Goal: Find specific page/section: Find specific page/section

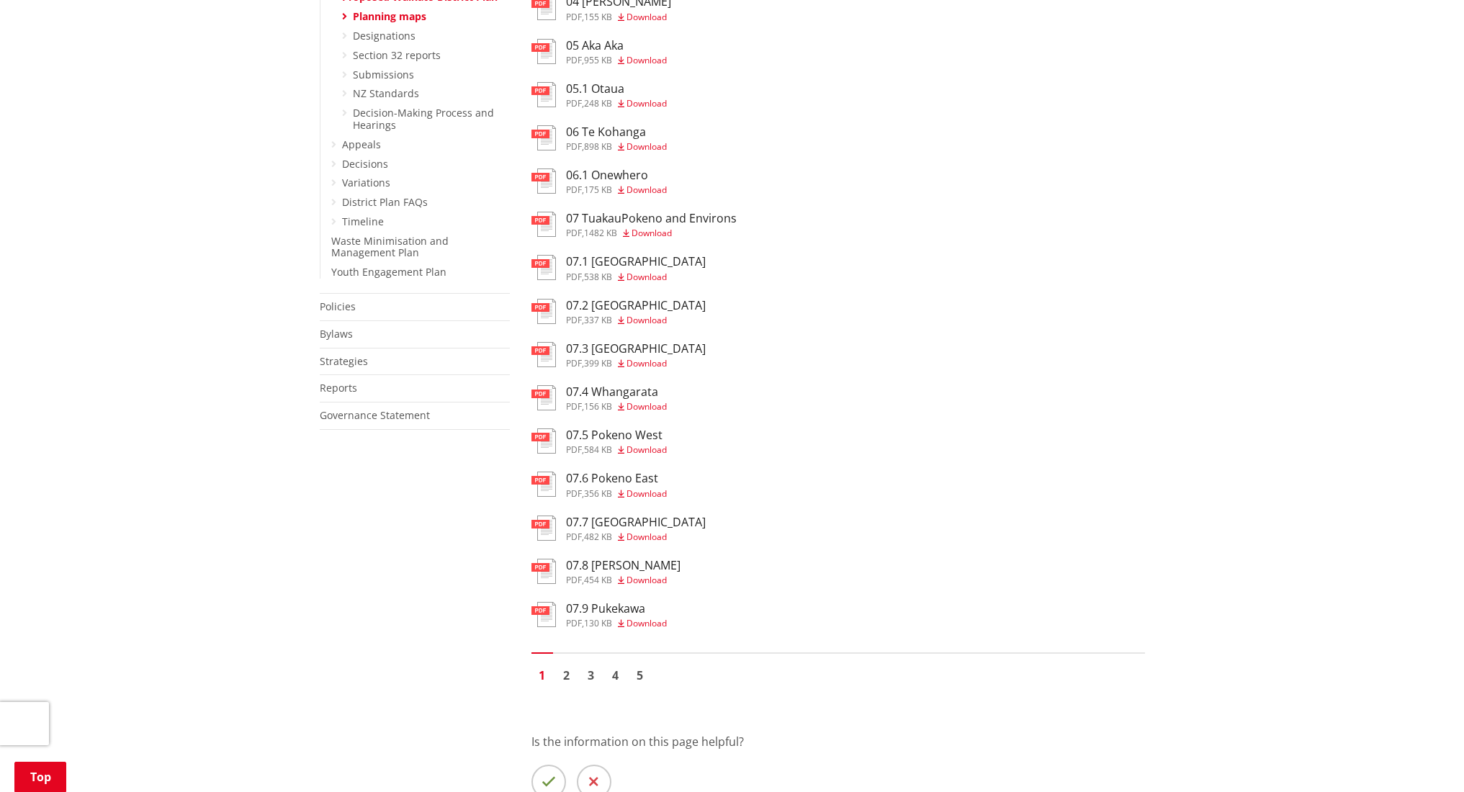
scroll to position [995, 0]
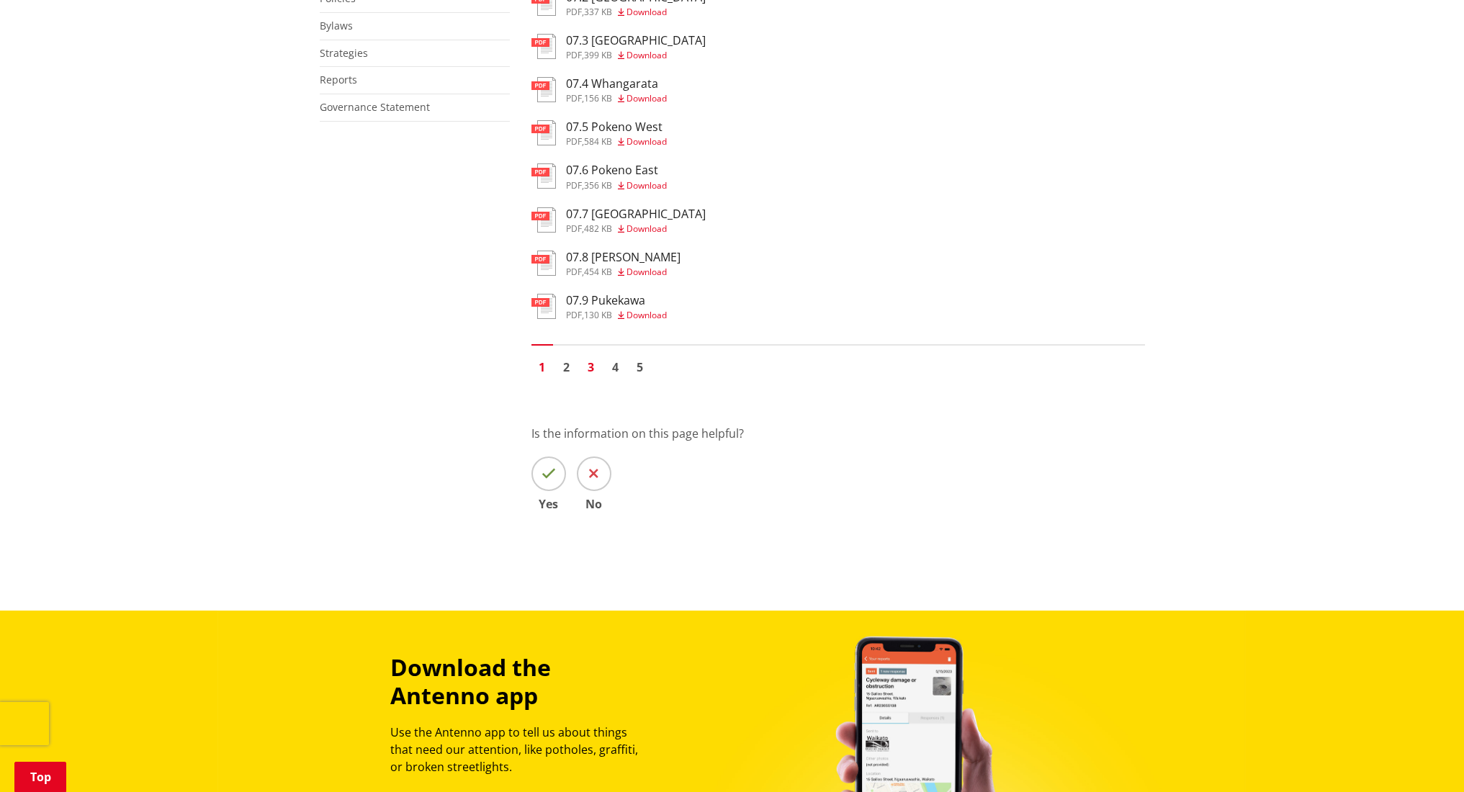
click at [591, 365] on link "3" at bounding box center [592, 368] width 22 height 22
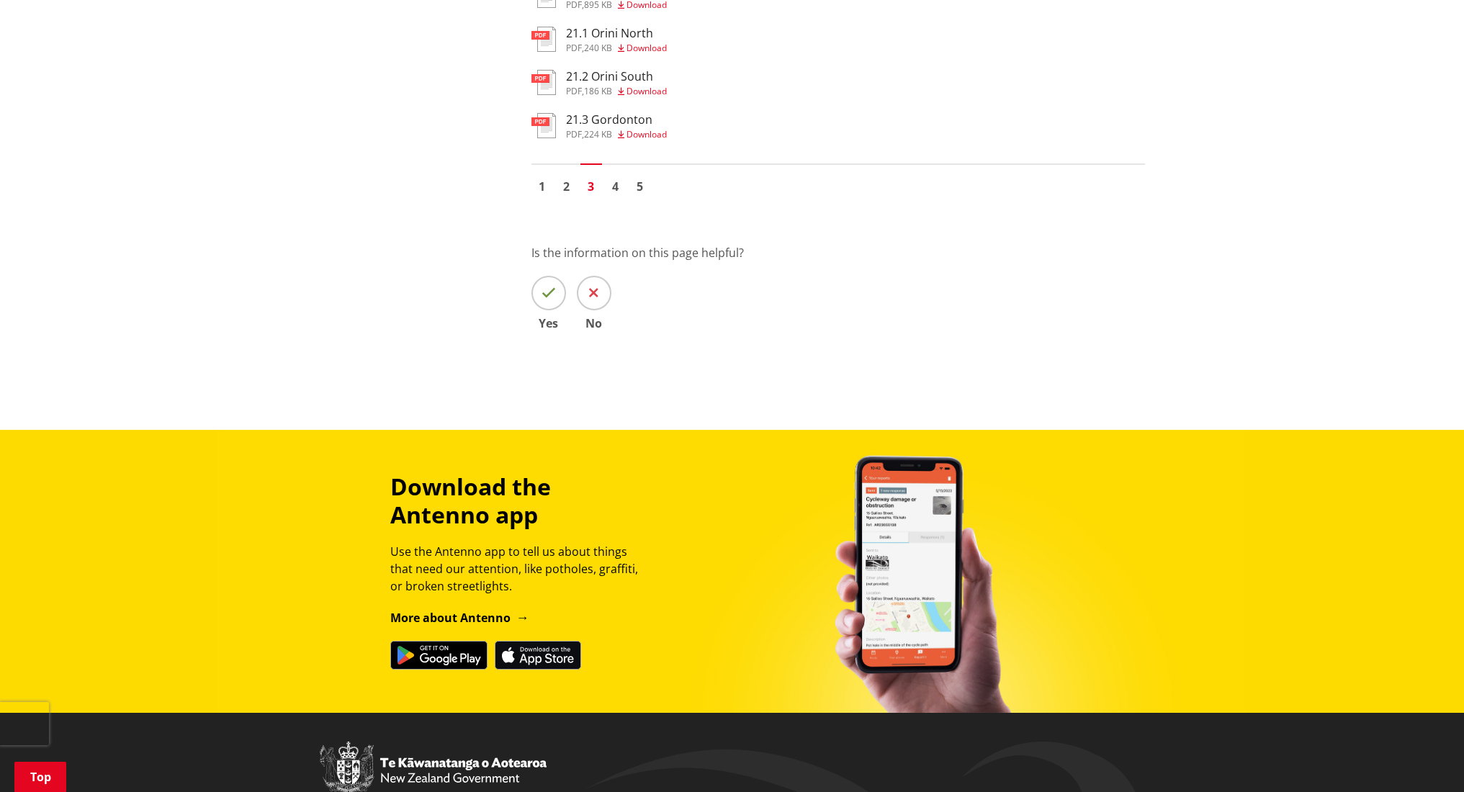
scroll to position [855, 0]
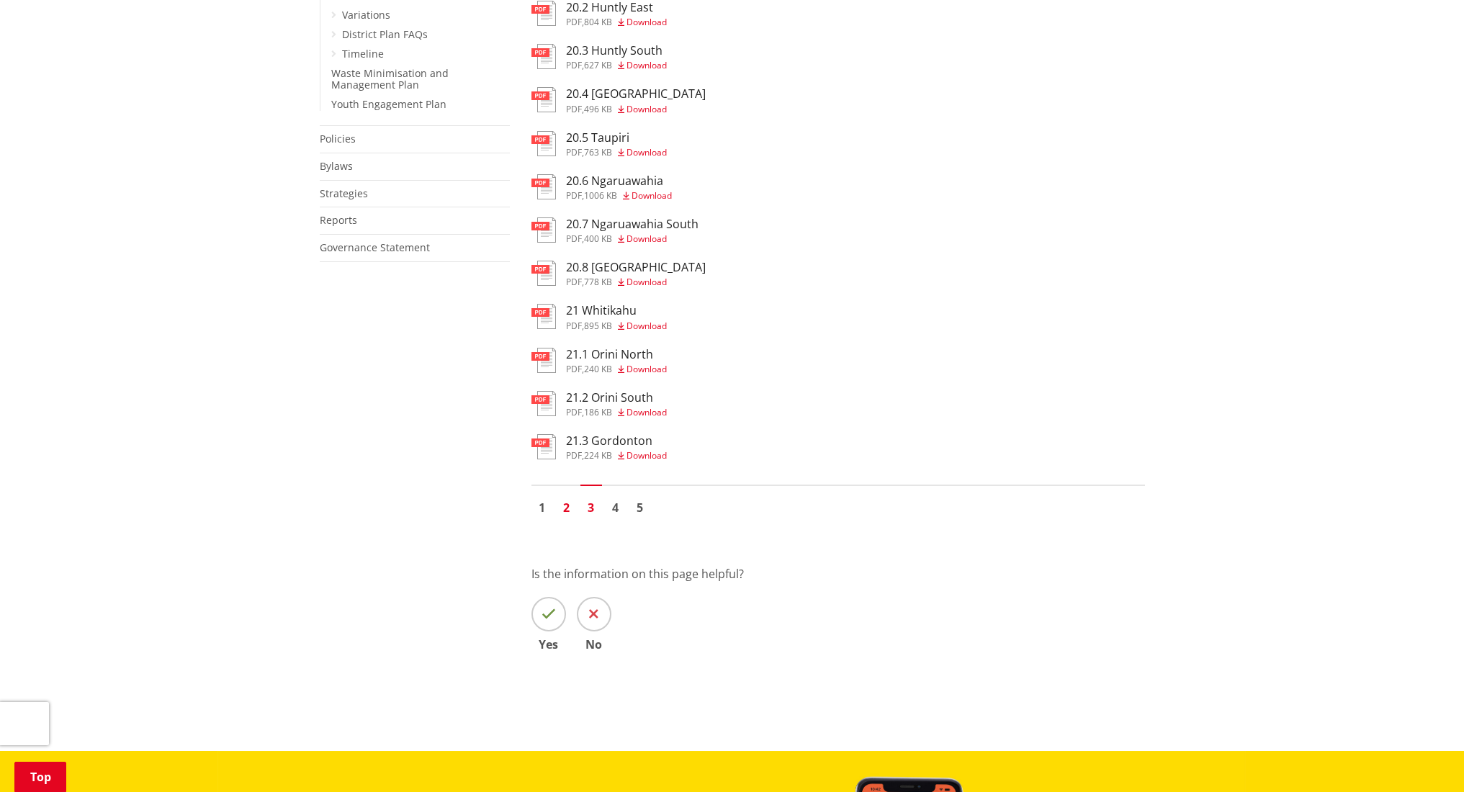
click at [568, 506] on link "2" at bounding box center [567, 508] width 22 height 22
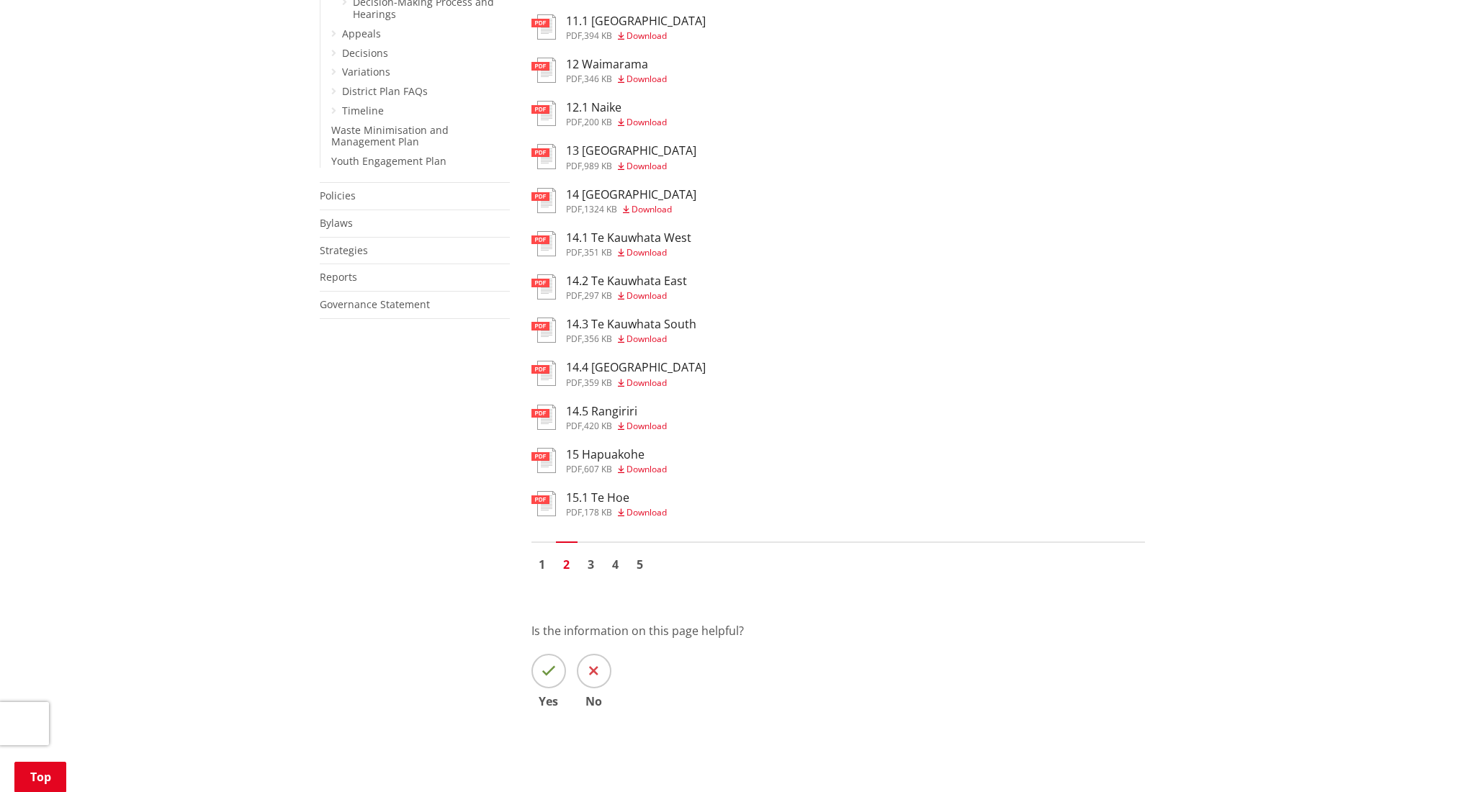
scroll to position [897, 0]
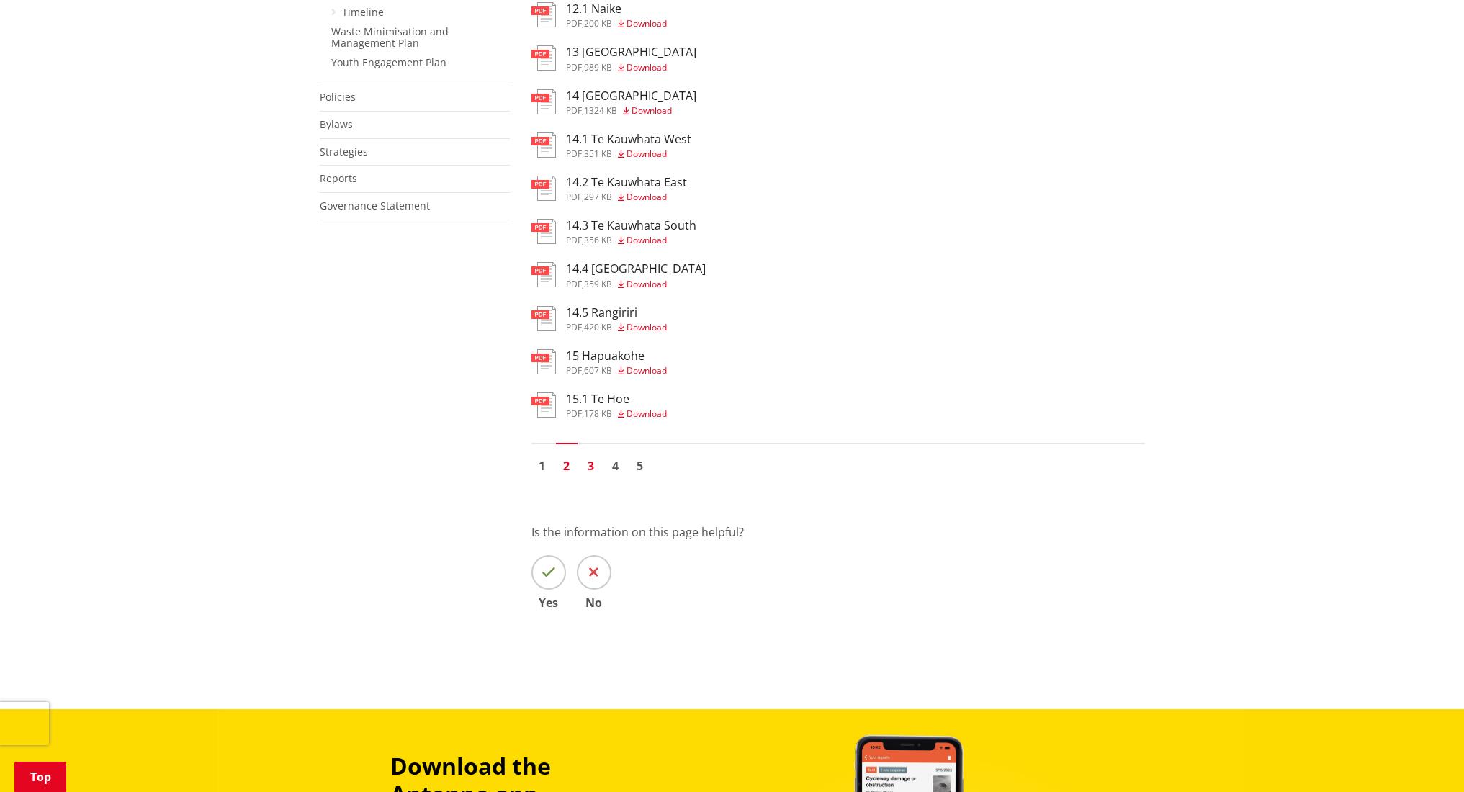
click at [588, 467] on link "3" at bounding box center [592, 466] width 22 height 22
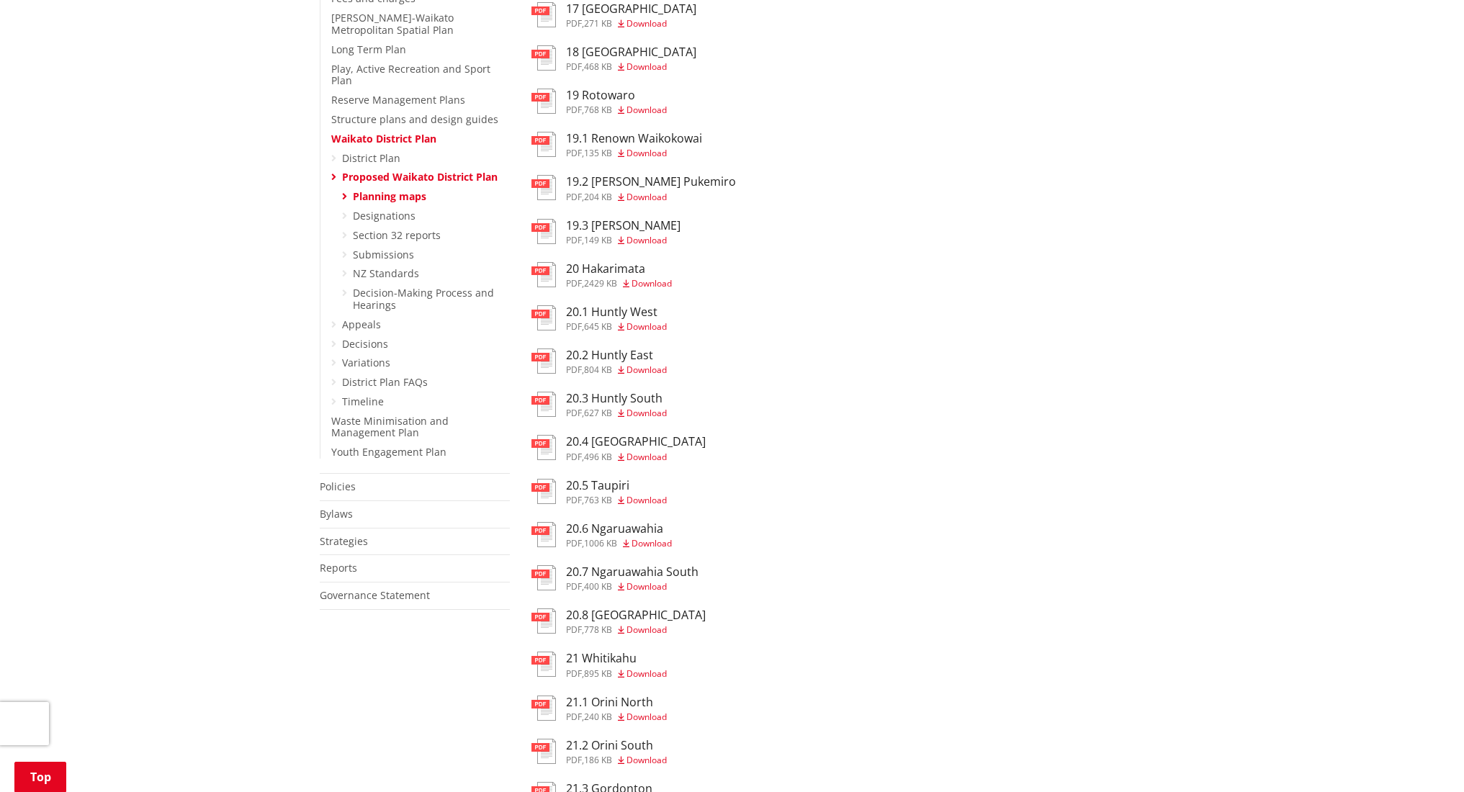
scroll to position [679, 0]
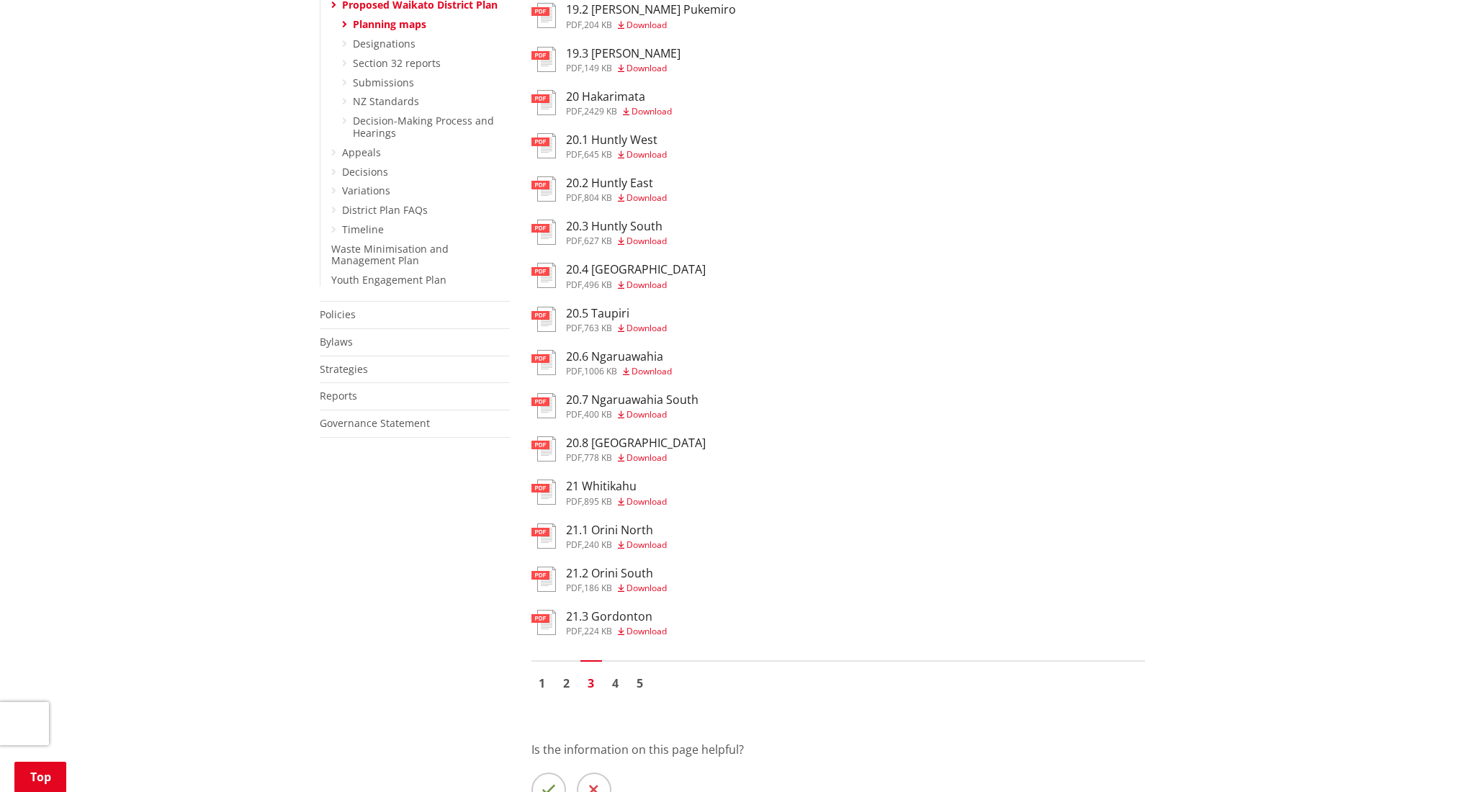
click at [617, 356] on h3 "20.6 Ngaruawahia" at bounding box center [619, 357] width 106 height 14
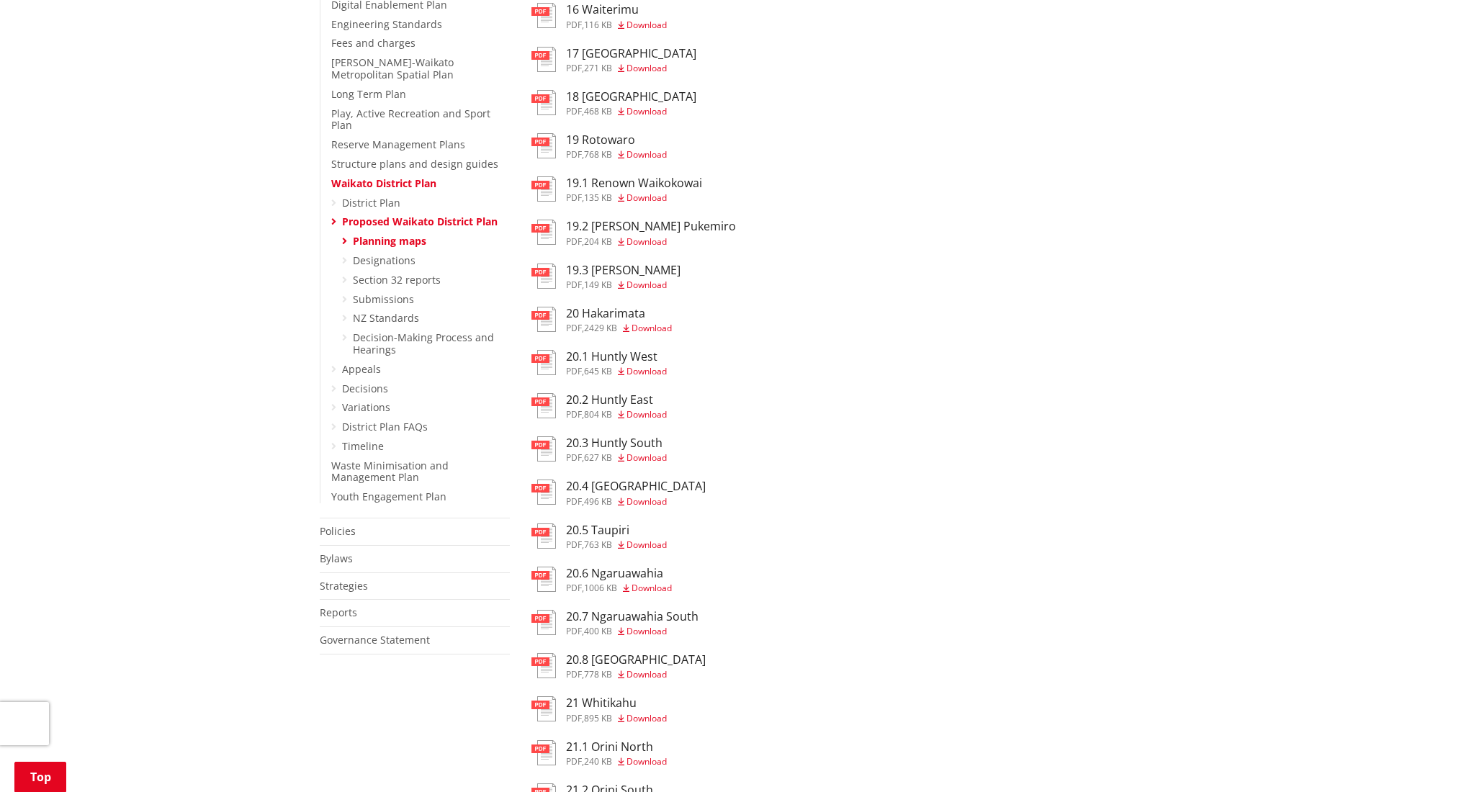
scroll to position [351, 0]
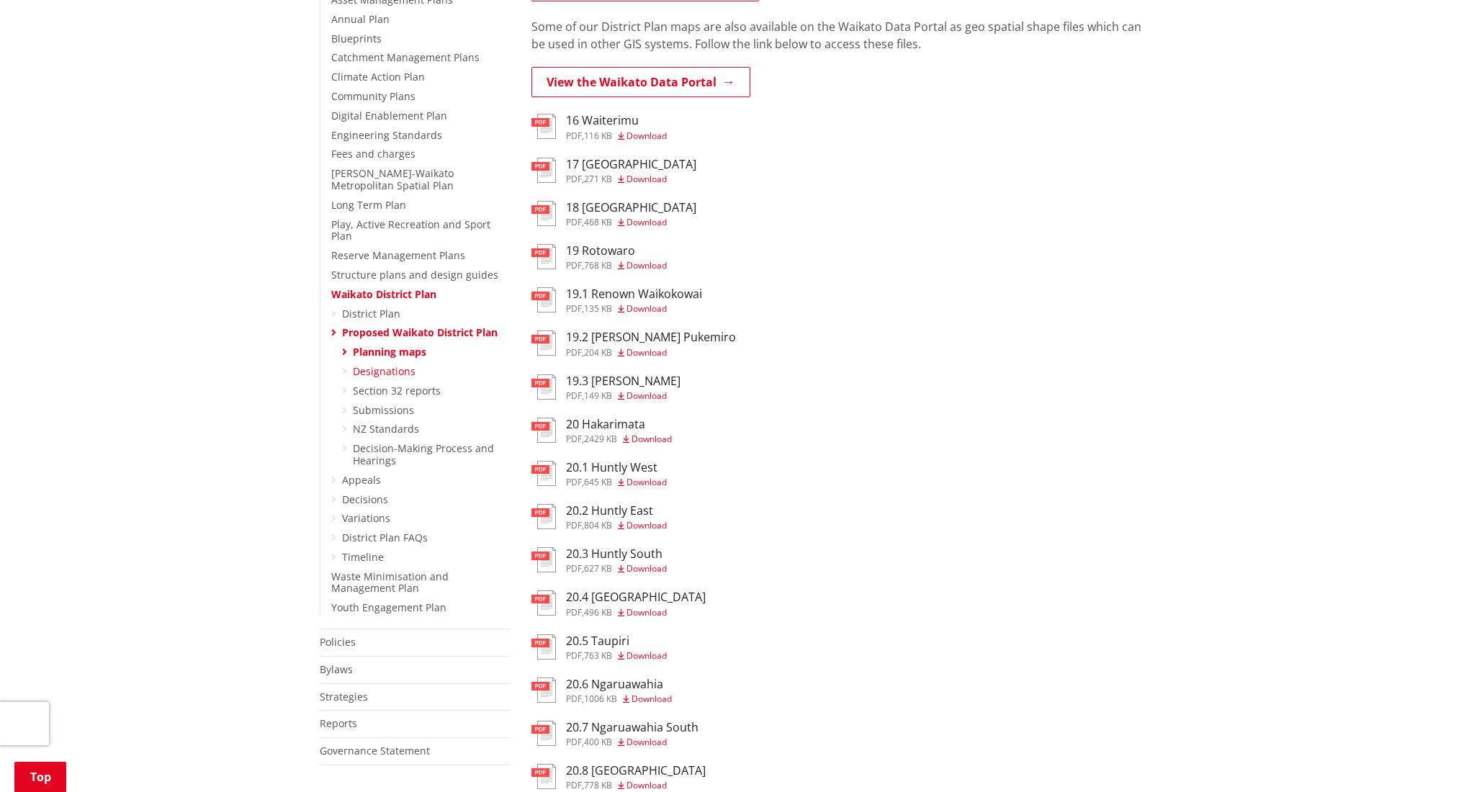
click at [383, 364] on link "Designations" at bounding box center [384, 371] width 63 height 14
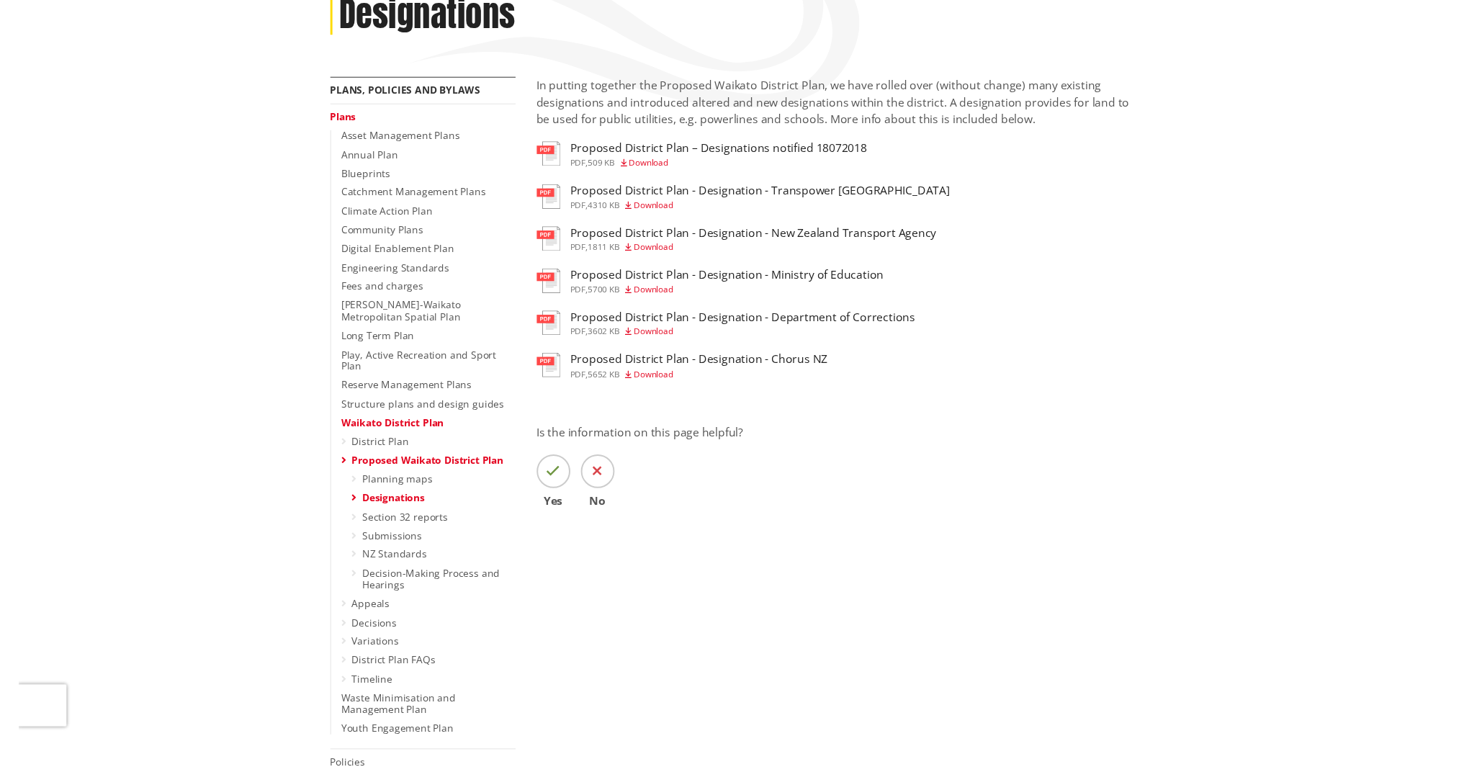
scroll to position [306, 0]
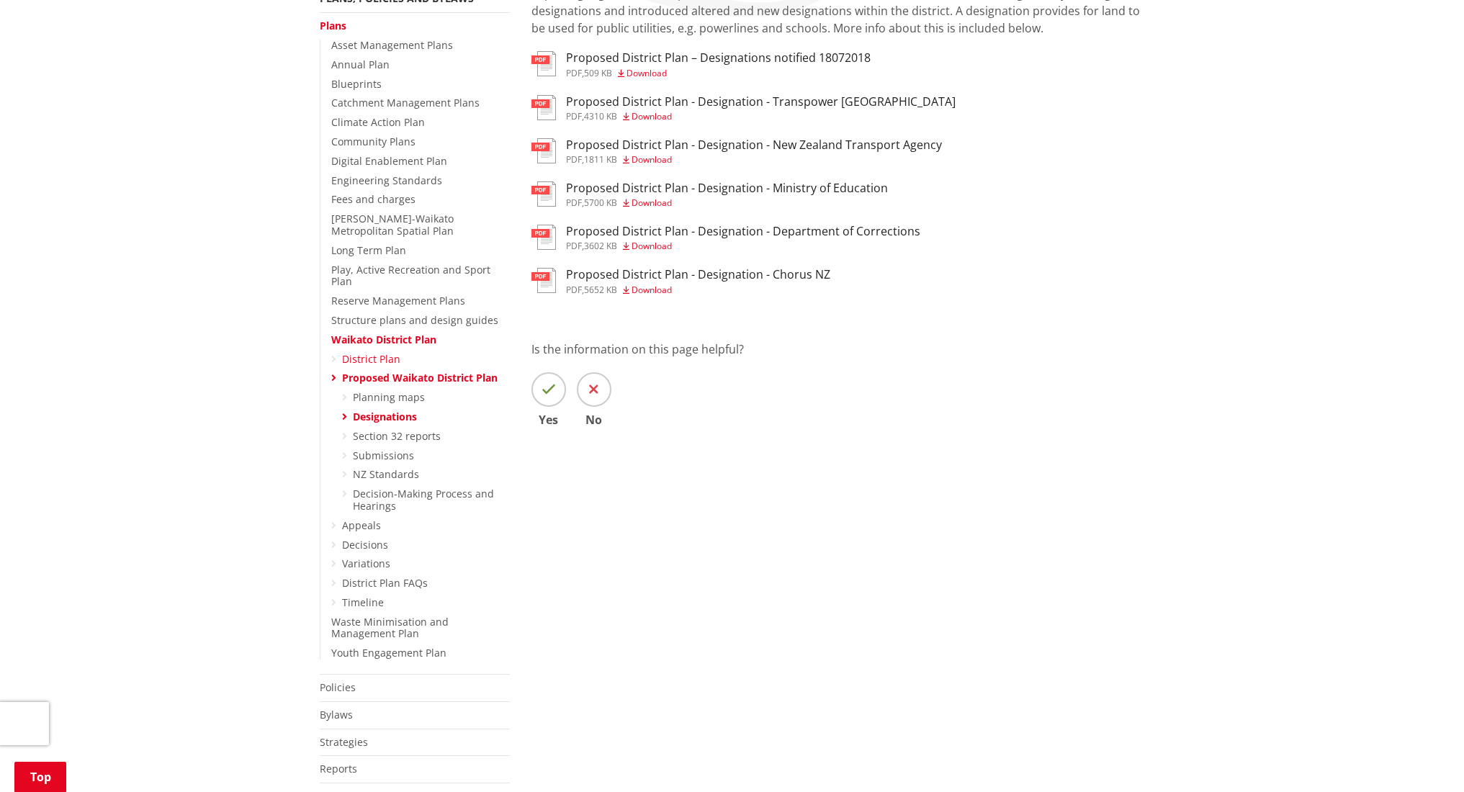
click at [365, 352] on link "District Plan" at bounding box center [371, 359] width 58 height 14
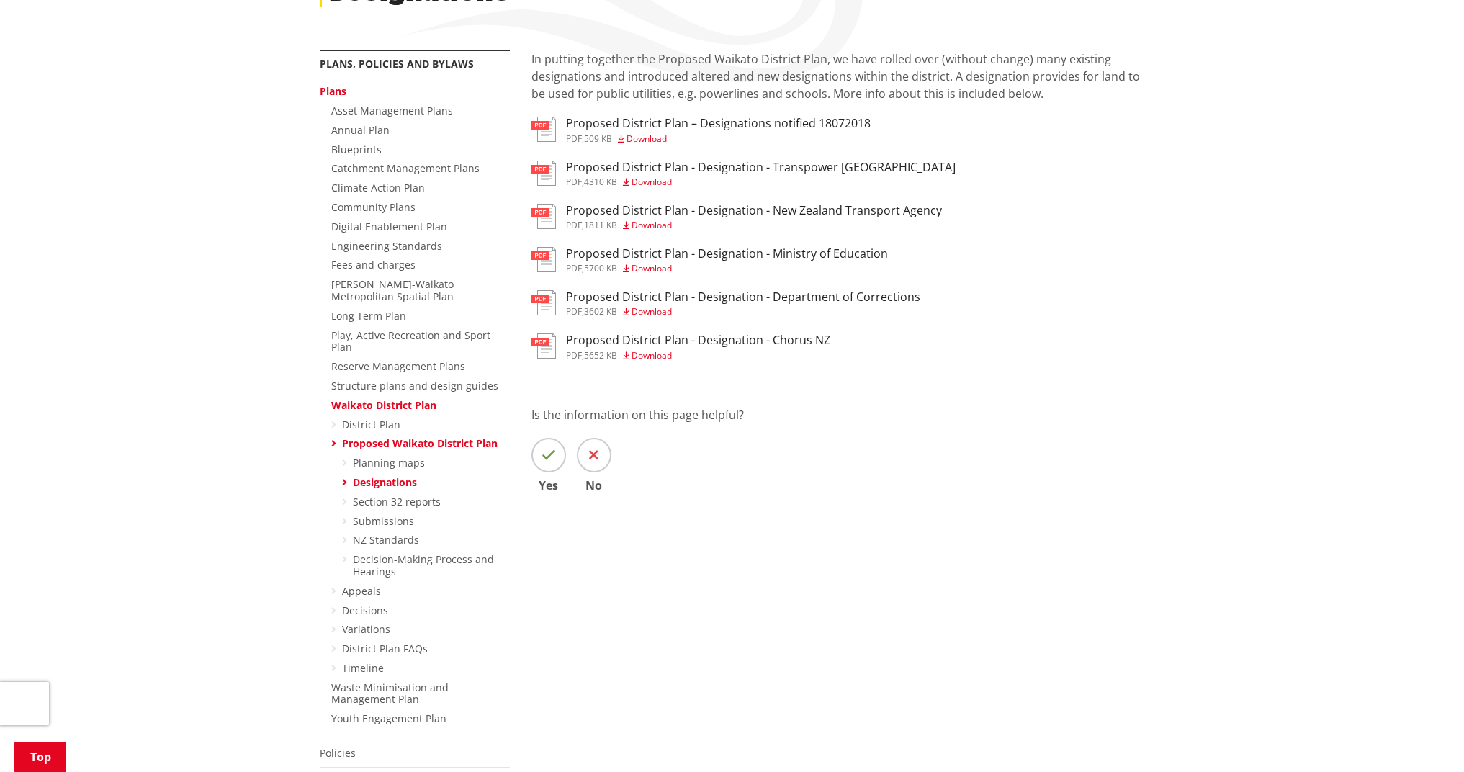
scroll to position [207, 0]
